Goal: Information Seeking & Learning: Compare options

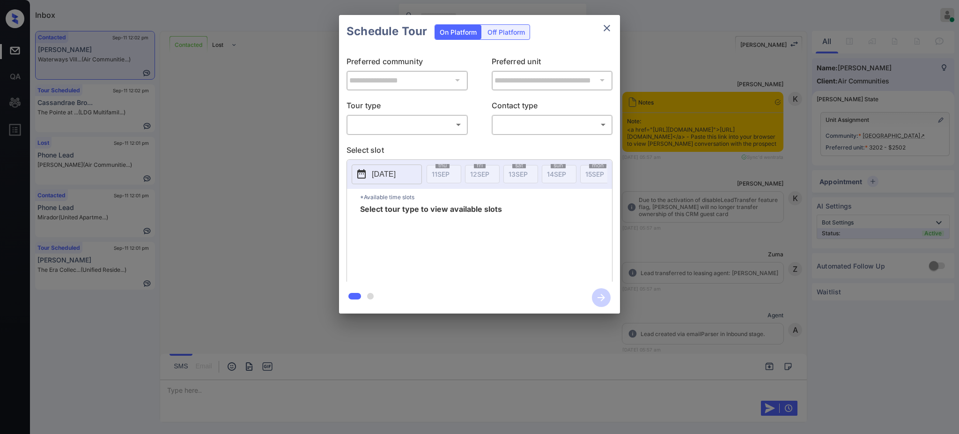
scroll to position [2278, 0]
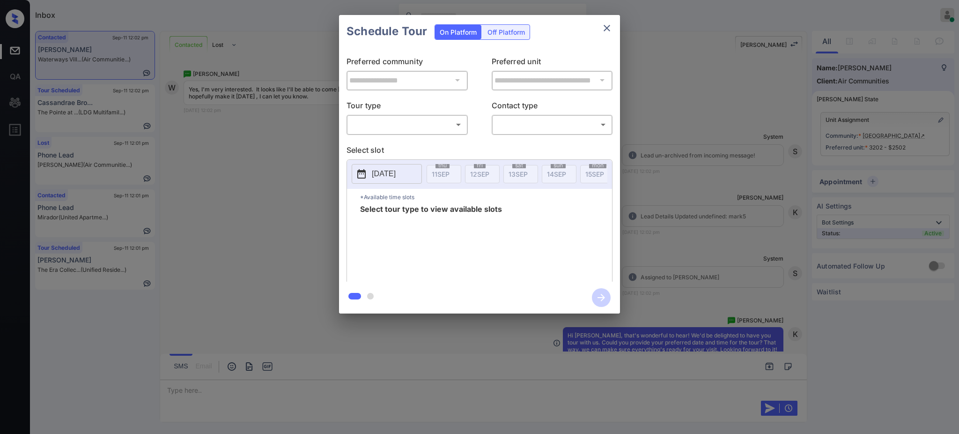
click at [688, 182] on div "**********" at bounding box center [479, 164] width 959 height 328
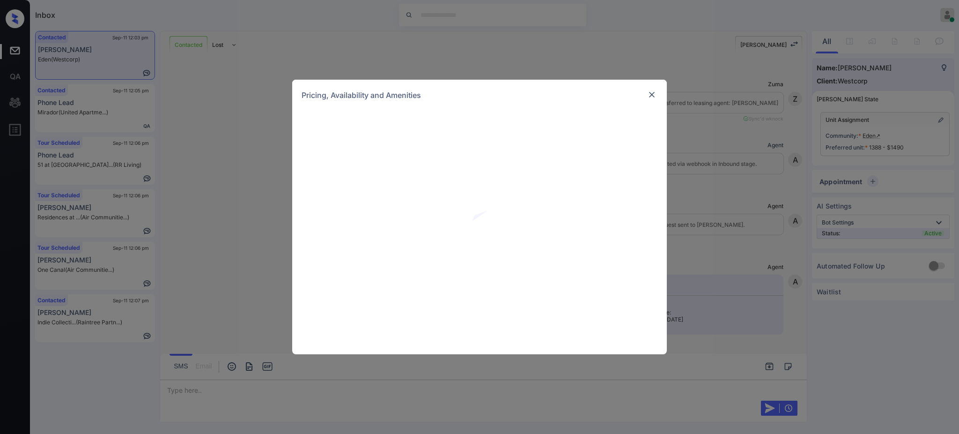
scroll to position [562, 0]
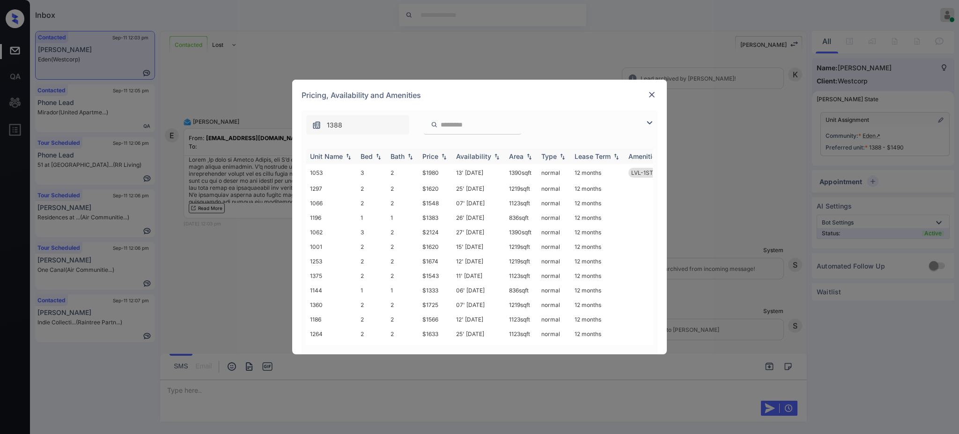
click at [372, 157] on div "Bed" at bounding box center [367, 156] width 12 height 8
drag, startPoint x: 418, startPoint y: 276, endPoint x: 446, endPoint y: 275, distance: 28.6
click at [446, 275] on tr "1375 2 2 $1543 11' [DATE] sqft normal 12 months" at bounding box center [551, 275] width 490 height 15
copy tr "$1543"
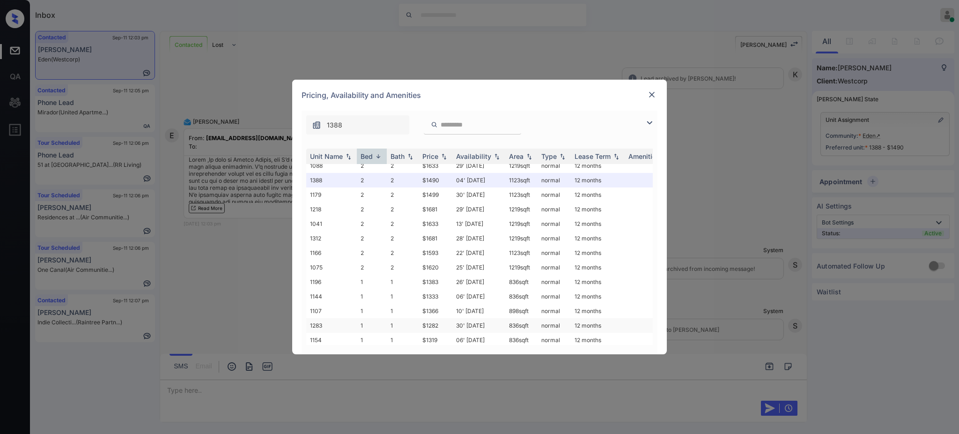
scroll to position [312, 0]
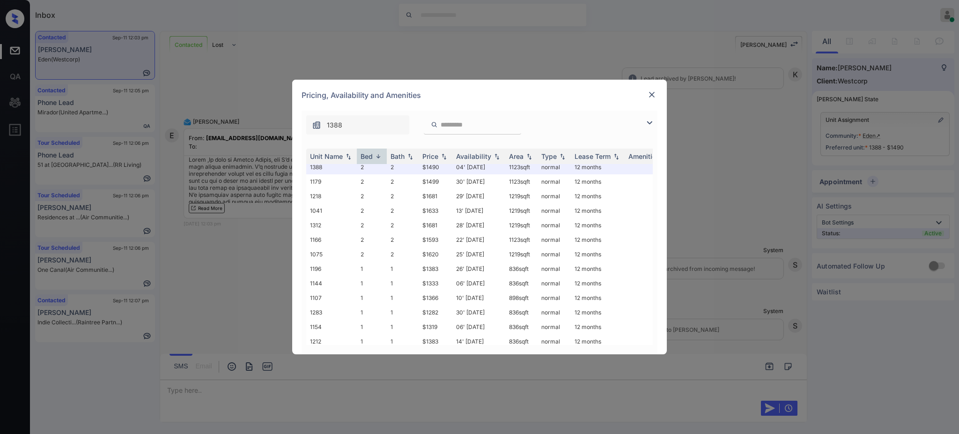
click at [652, 92] on img at bounding box center [651, 94] width 9 height 9
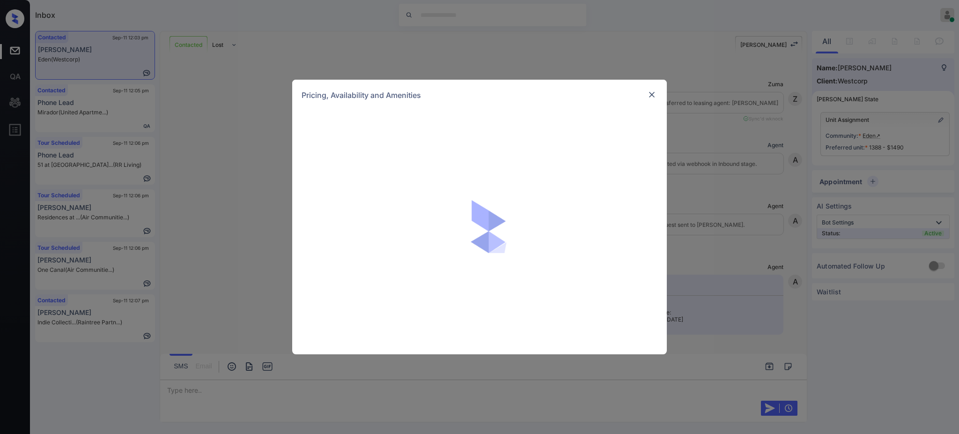
scroll to position [562, 0]
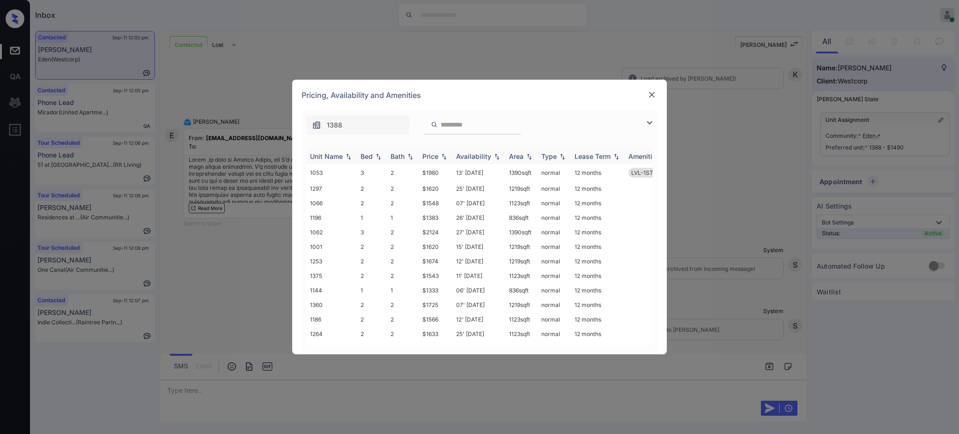
click at [372, 159] on div "Bed" at bounding box center [367, 156] width 12 height 8
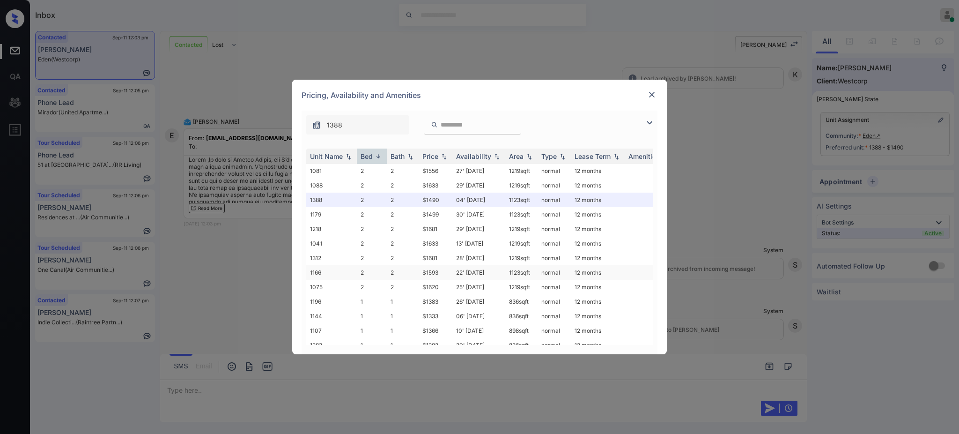
scroll to position [301, 0]
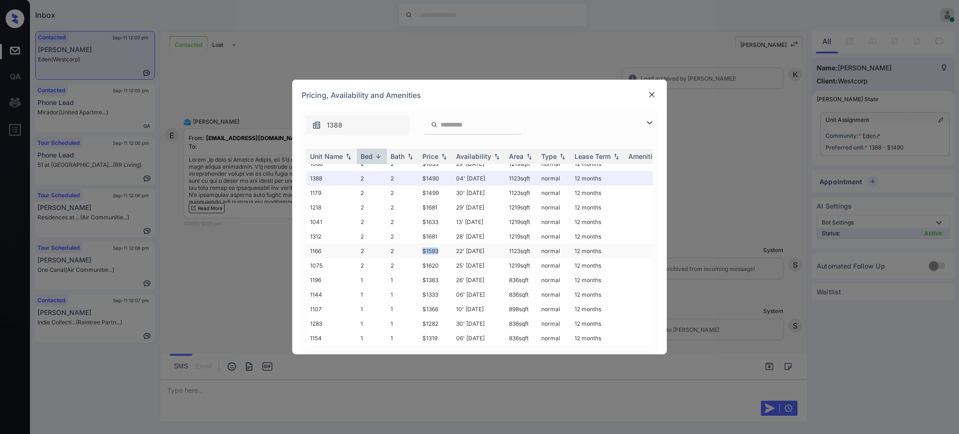
drag, startPoint x: 418, startPoint y: 253, endPoint x: 450, endPoint y: 251, distance: 31.4
click at [450, 251] on td "$1593" at bounding box center [436, 251] width 34 height 15
copy td "$1593"
drag, startPoint x: 422, startPoint y: 214, endPoint x: 453, endPoint y: 214, distance: 31.4
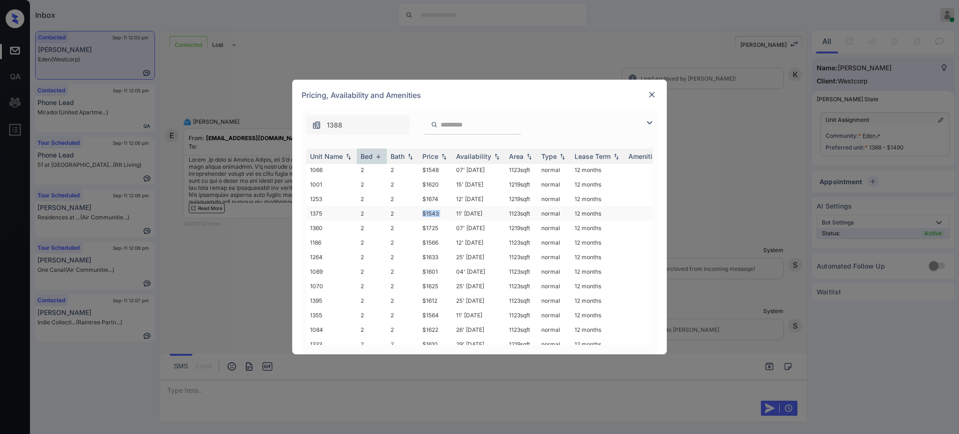
click at [453, 214] on tr "1375 2 2 $1543 11' [DATE] sqft normal 12 months" at bounding box center [551, 213] width 490 height 15
copy td "$1543"
click at [650, 95] on img at bounding box center [651, 94] width 9 height 9
